Goal: Find specific page/section: Find specific page/section

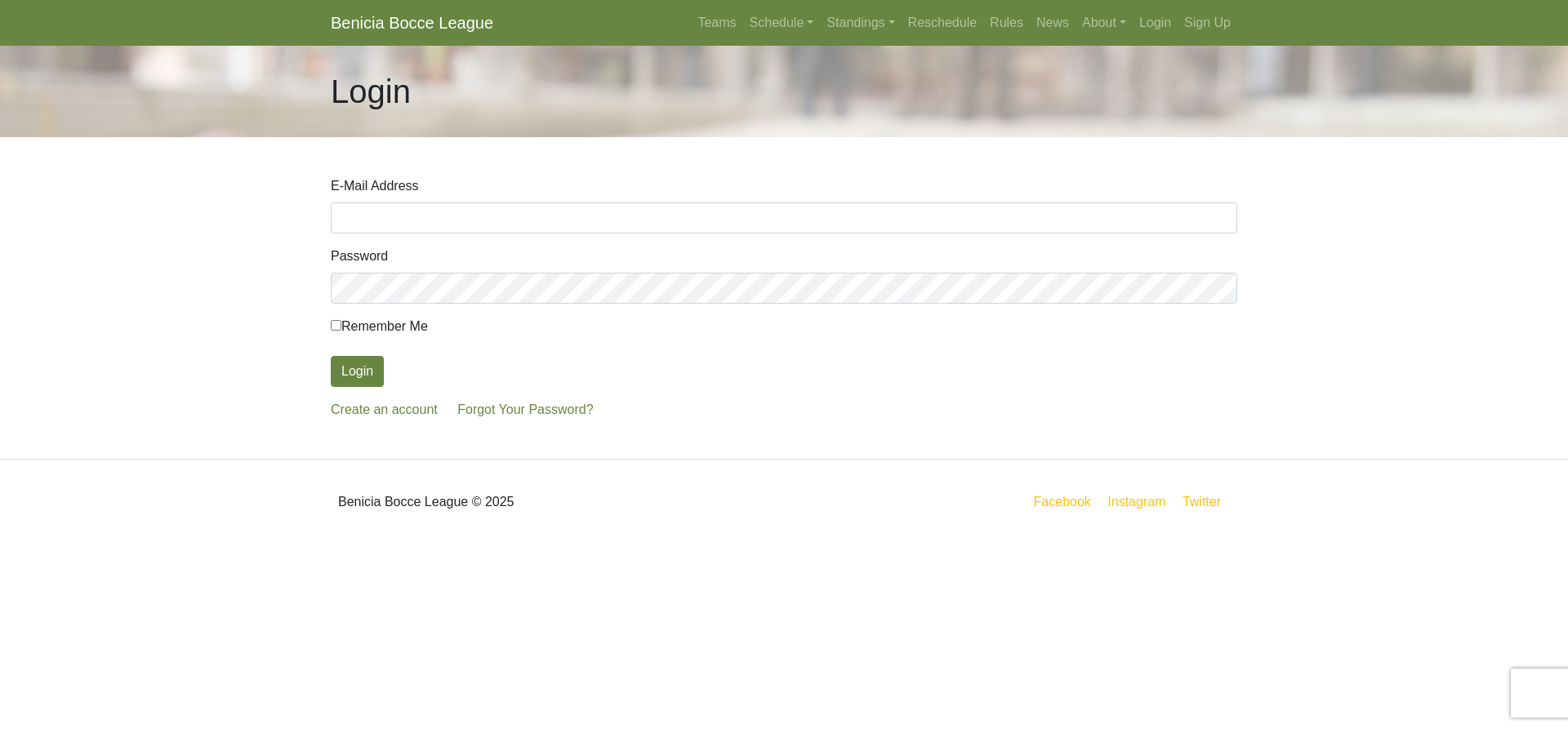
click at [388, 221] on input "E-Mail Address" at bounding box center [784, 218] width 906 height 31
type input "thor21rk@comcast.net"
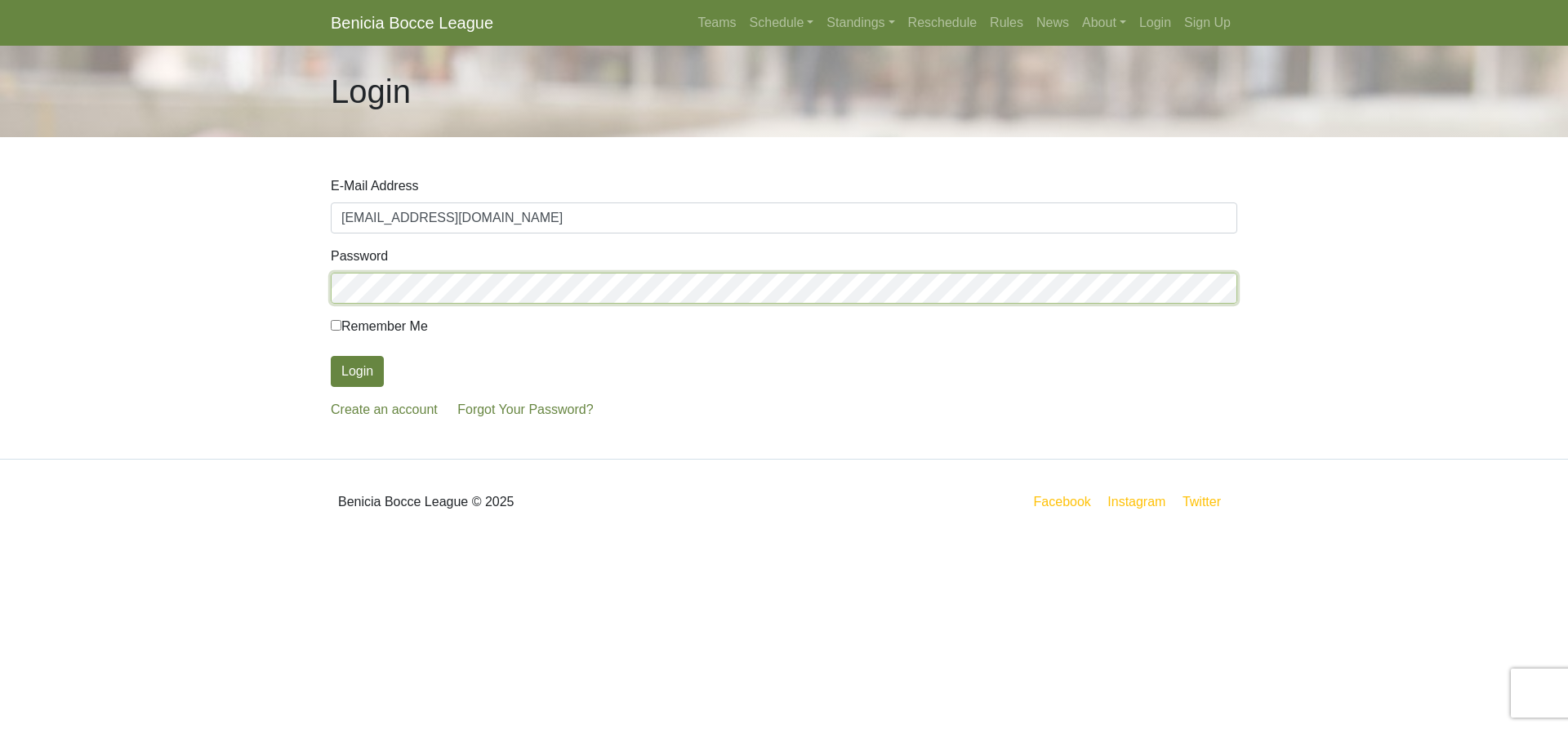
click at [331, 356] on button "Login" at bounding box center [357, 371] width 53 height 31
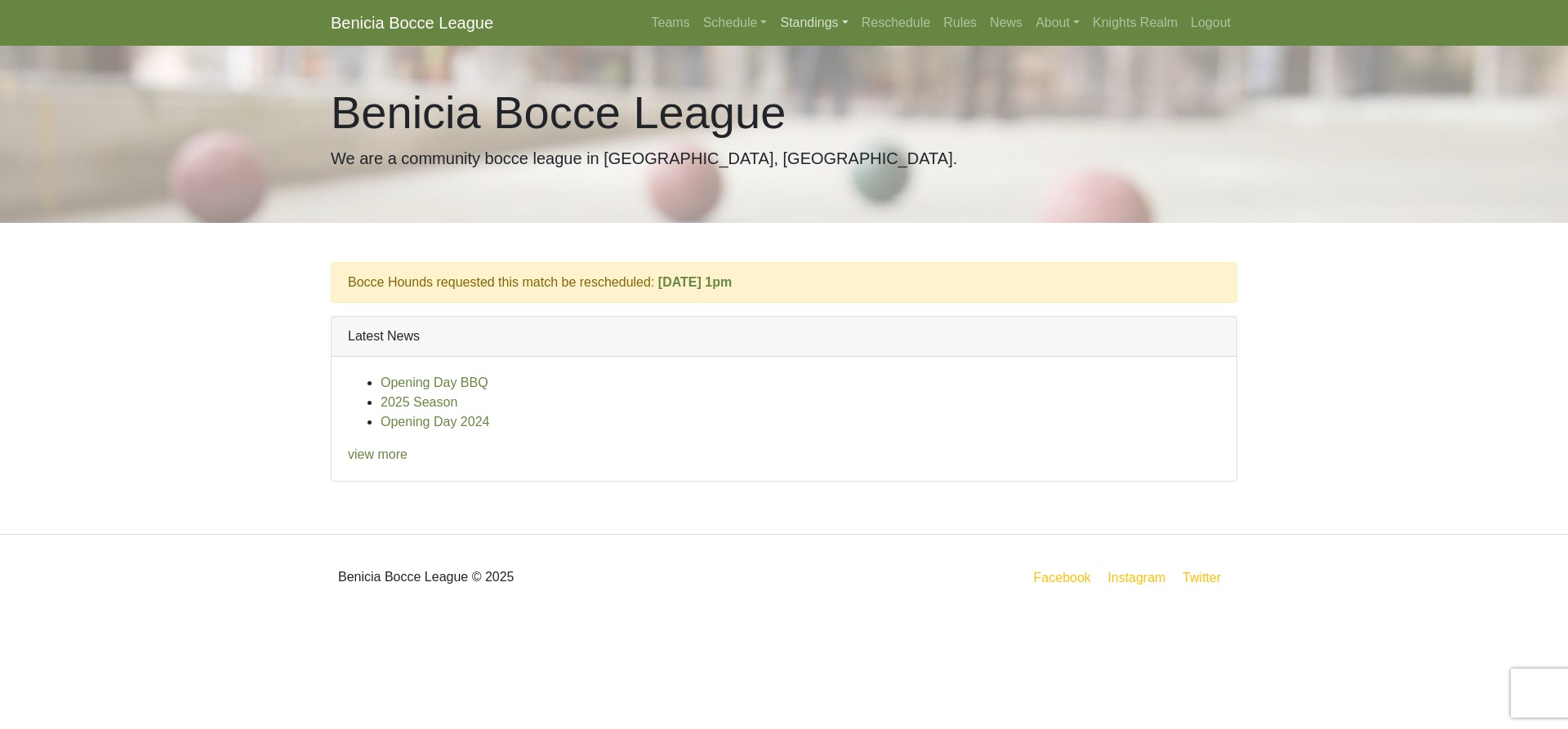
click at [849, 29] on link "Standings" at bounding box center [814, 22] width 81 height 32
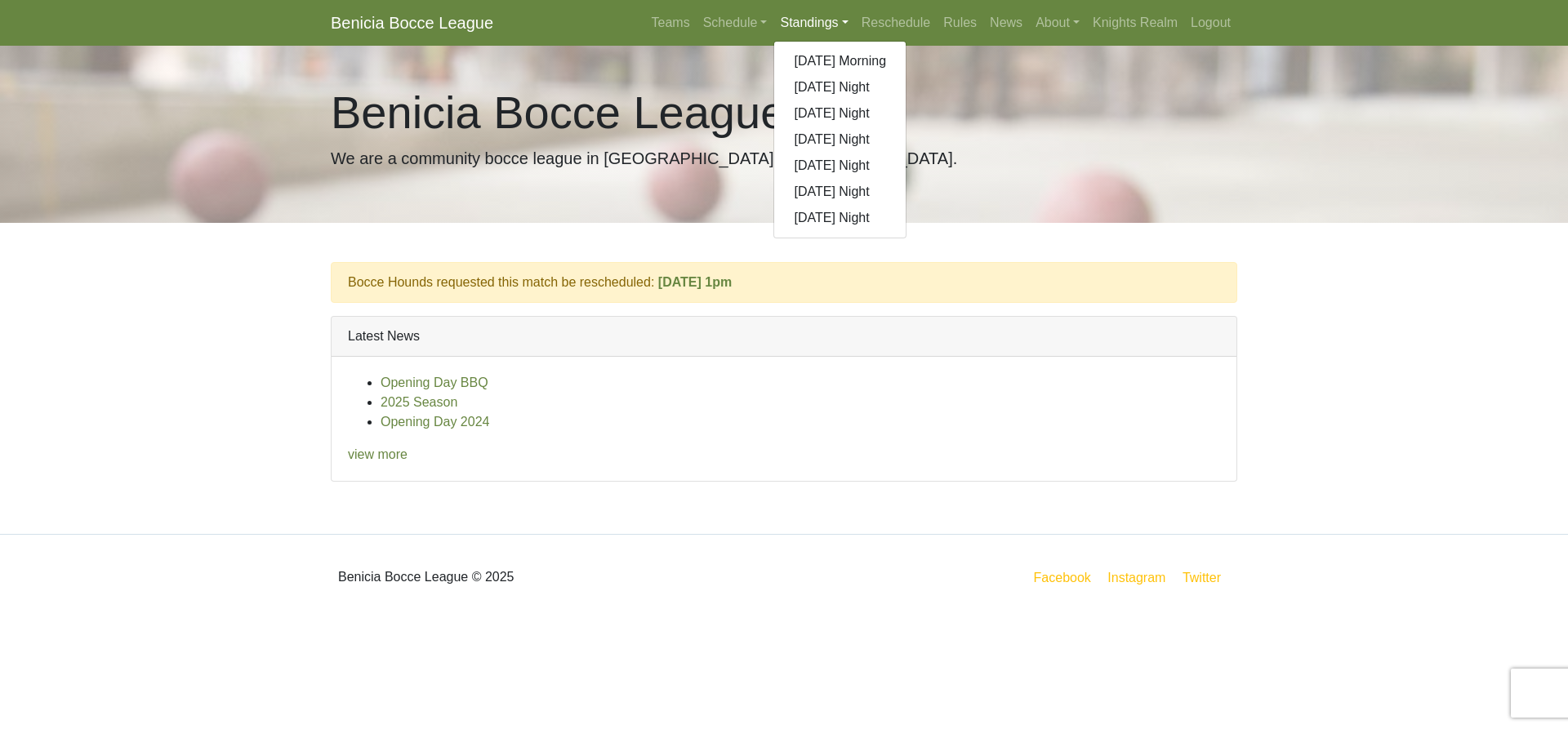
click at [1007, 153] on p "We are a community bocce league in [GEOGRAPHIC_DATA], [GEOGRAPHIC_DATA]." at bounding box center [784, 158] width 906 height 24
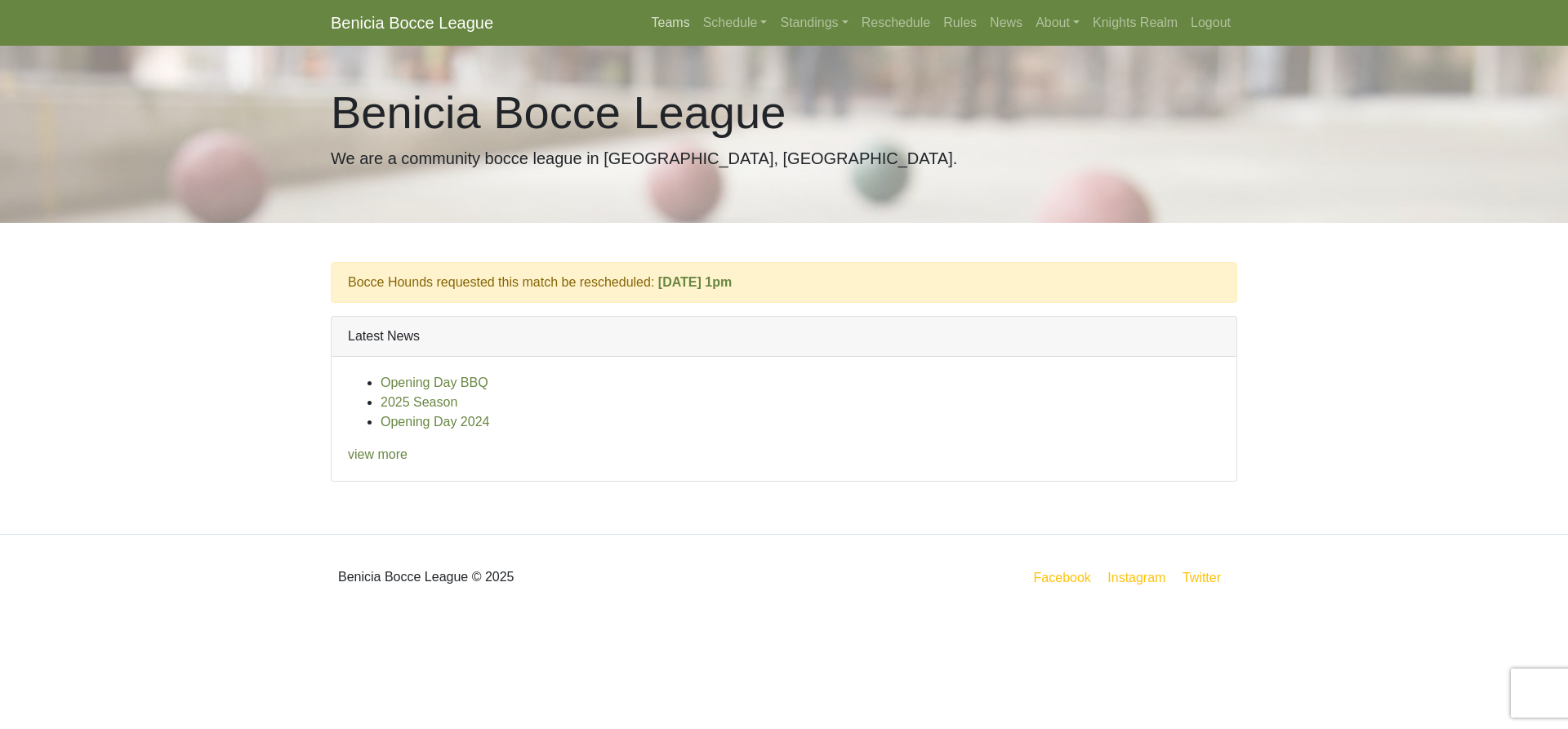
click at [683, 26] on link "Teams" at bounding box center [670, 22] width 51 height 32
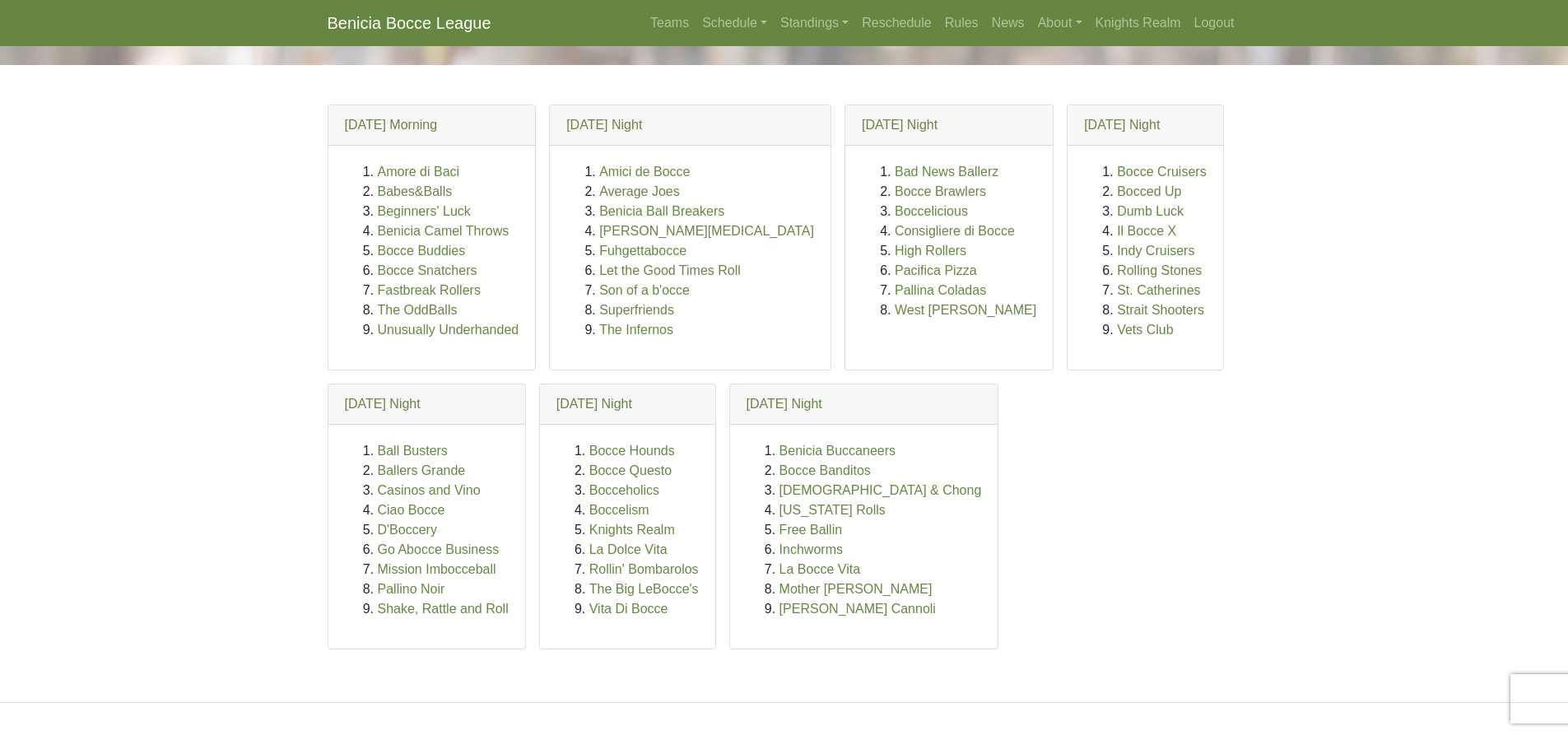
scroll to position [44, 0]
